Goal: Contribute content

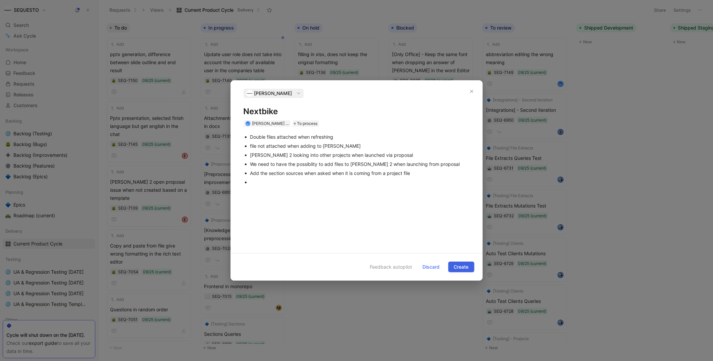
click at [460, 267] on span "Create" at bounding box center [461, 267] width 15 height 8
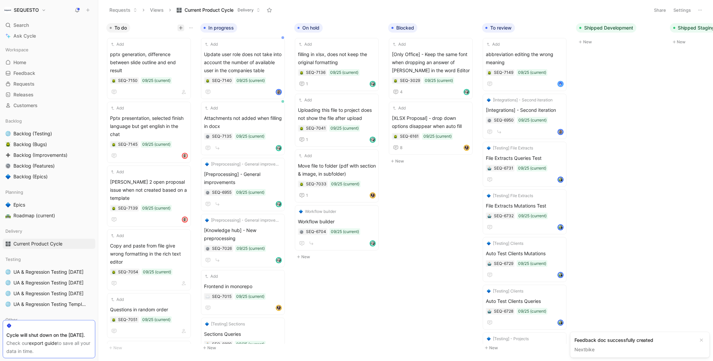
click at [182, 30] on button "button" at bounding box center [181, 28] width 7 height 7
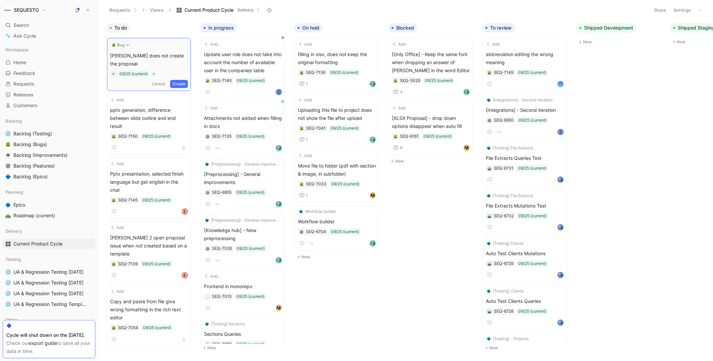
click at [182, 80] on button "Create" at bounding box center [179, 84] width 18 height 8
click at [140, 59] on div "[PERSON_NAME] does not create the proposal SEQ-7152 09/25 (current)" at bounding box center [149, 69] width 78 height 38
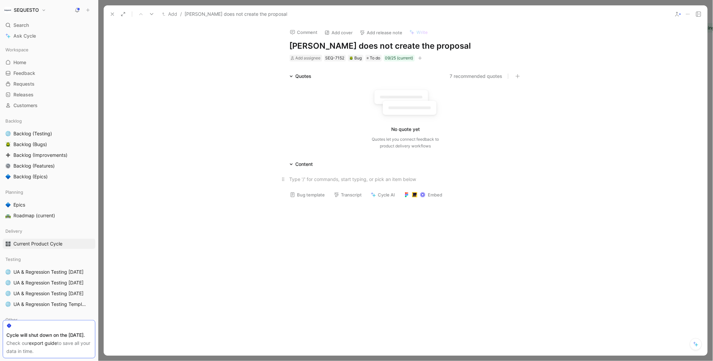
click at [307, 178] on div at bounding box center [406, 179] width 232 height 7
click at [112, 13] on icon at bounding box center [112, 13] width 5 height 5
